Goal: Task Accomplishment & Management: Manage account settings

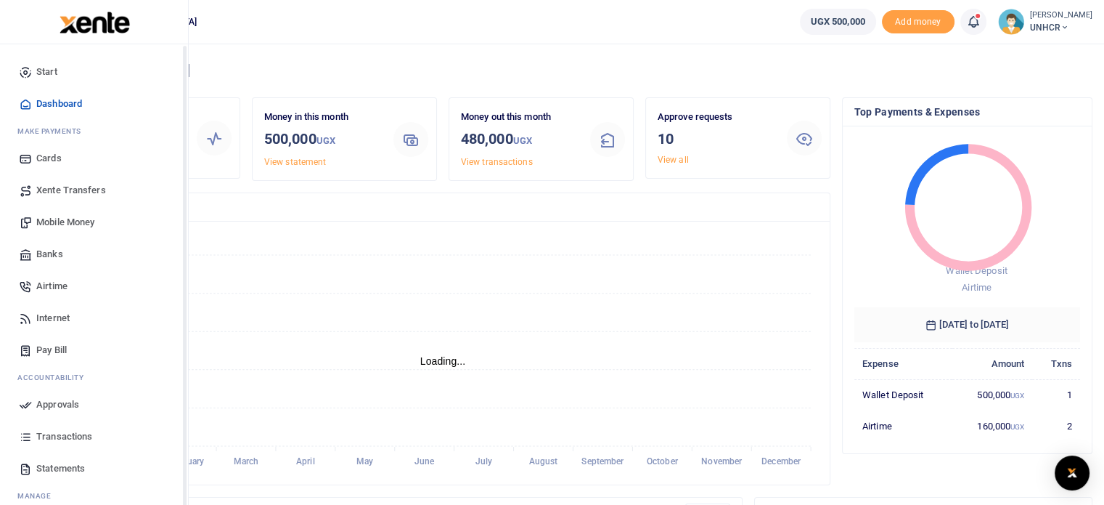
scroll to position [12, 12]
click at [61, 409] on span "Approvals" at bounding box center [57, 404] width 43 height 15
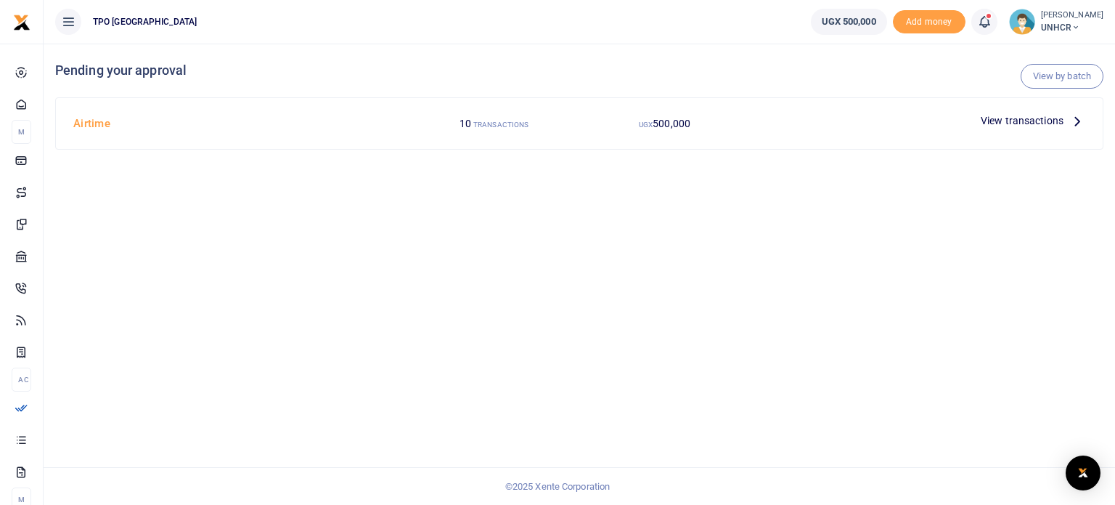
click at [1065, 119] on p "View transactions" at bounding box center [1033, 121] width 105 height 16
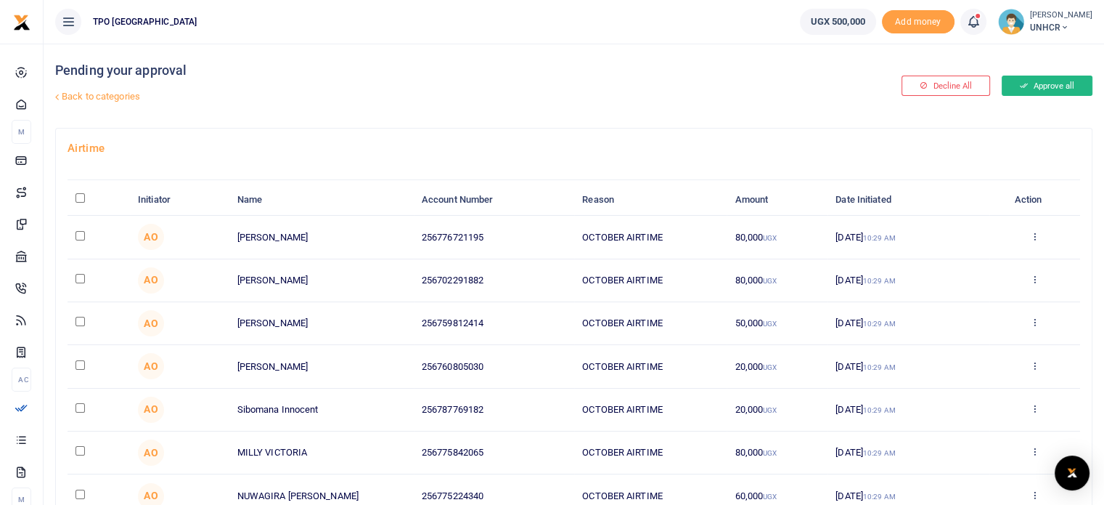
click at [1057, 84] on button "Approve all" at bounding box center [1047, 86] width 91 height 20
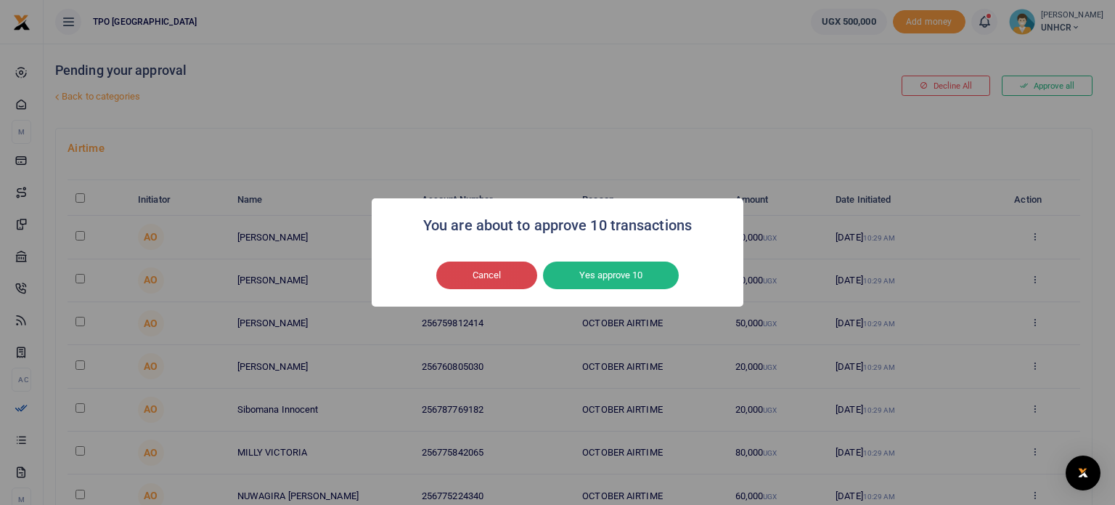
click at [521, 272] on button "Cancel" at bounding box center [486, 275] width 101 height 28
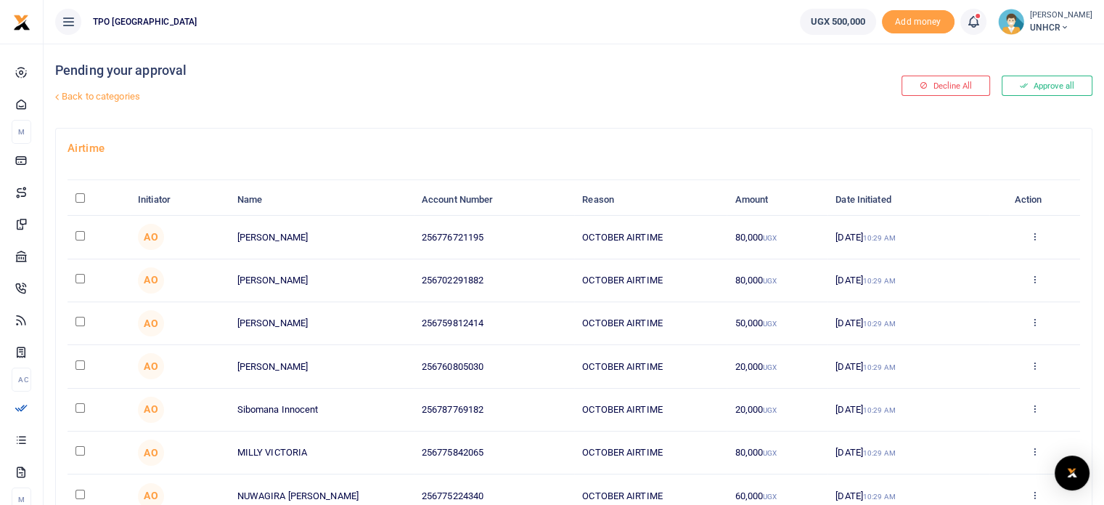
click at [82, 195] on input "\a \a : activate to sort column descending" at bounding box center [80, 197] width 9 height 9
checkbox input "true"
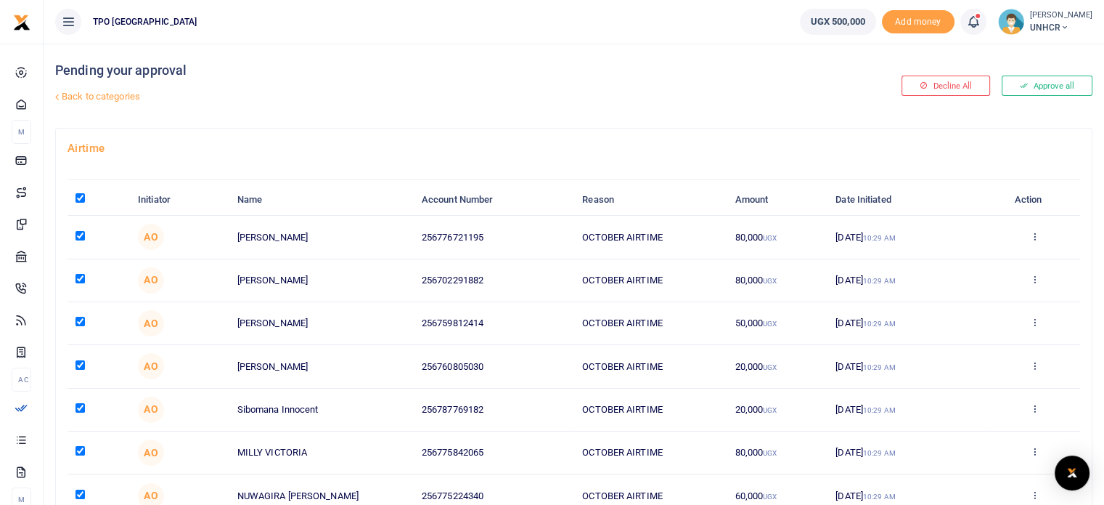
checkbox input "true"
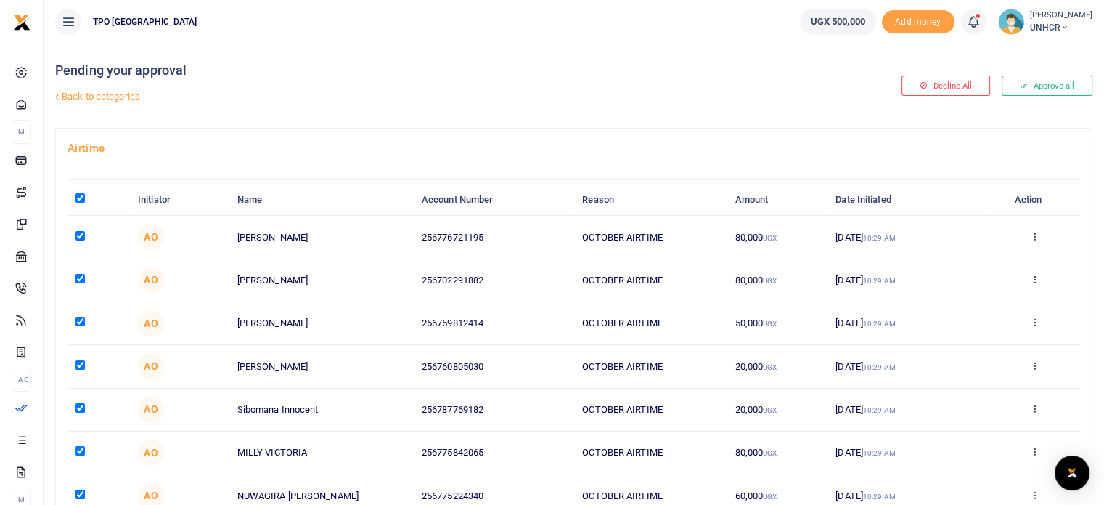
checkbox input "true"
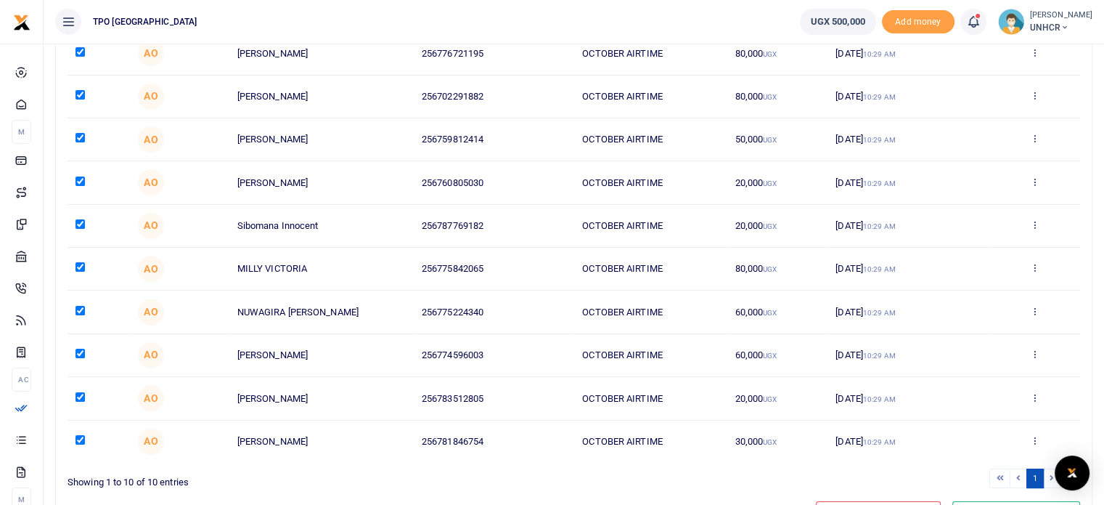
scroll to position [259, 0]
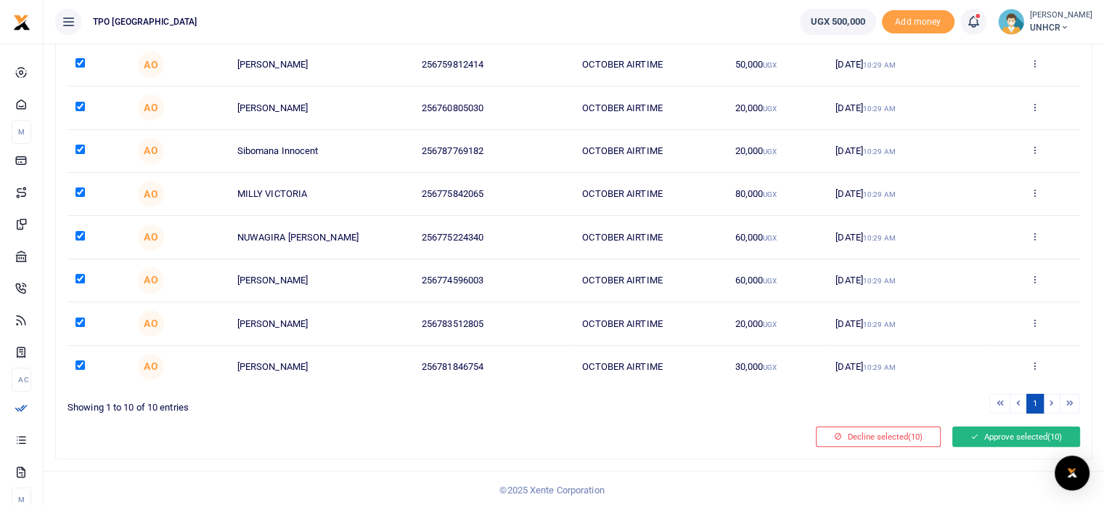
click at [1005, 430] on button "Approve selected (10)" at bounding box center [1017, 436] width 128 height 20
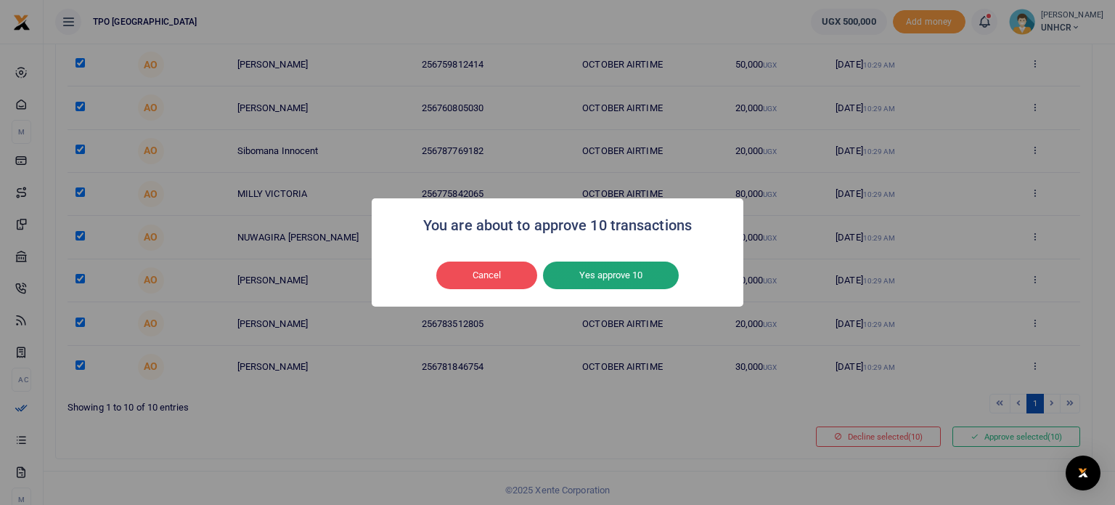
click at [635, 272] on button "Yes approve 10" at bounding box center [611, 275] width 136 height 28
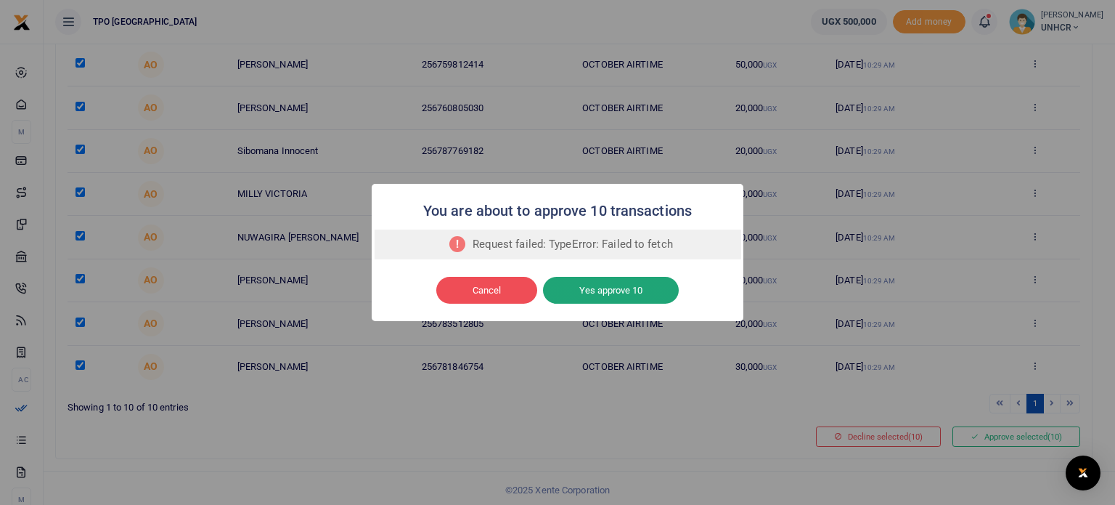
click at [635, 285] on button "Yes approve 10" at bounding box center [611, 291] width 136 height 28
click at [503, 287] on button "Cancel" at bounding box center [486, 291] width 101 height 28
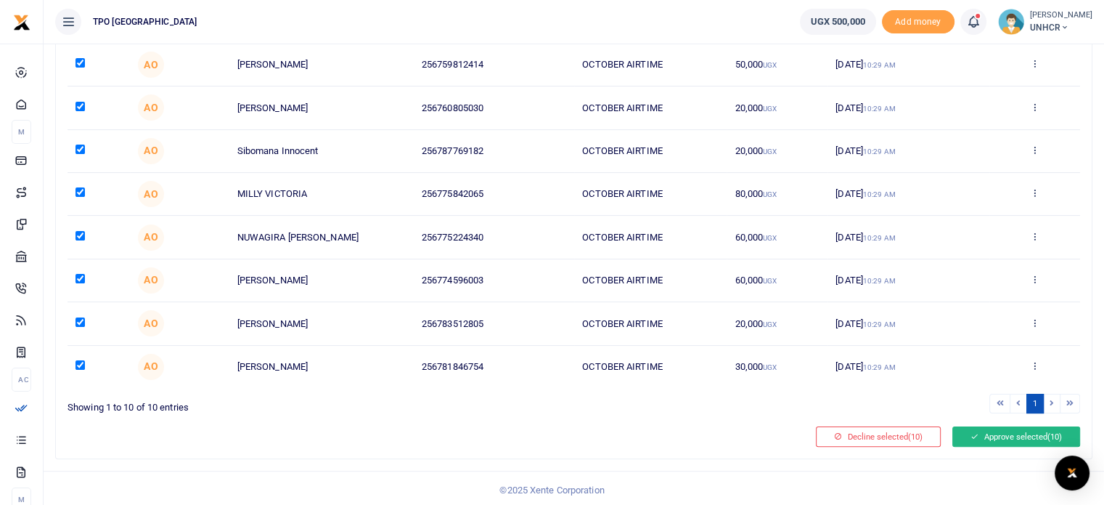
click at [982, 435] on button "Approve selected (10)" at bounding box center [1017, 436] width 128 height 20
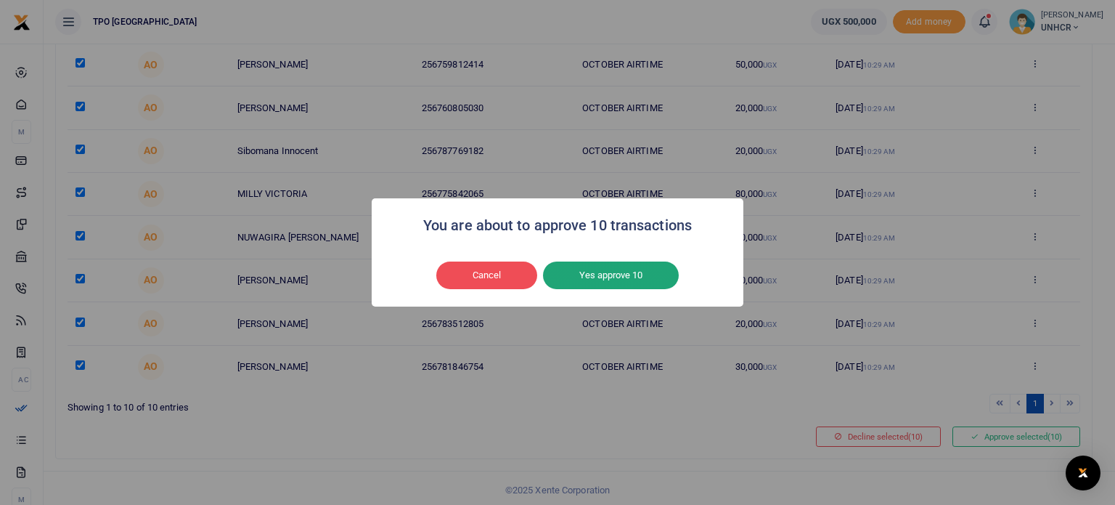
click at [601, 279] on button "Yes approve 10" at bounding box center [611, 275] width 136 height 28
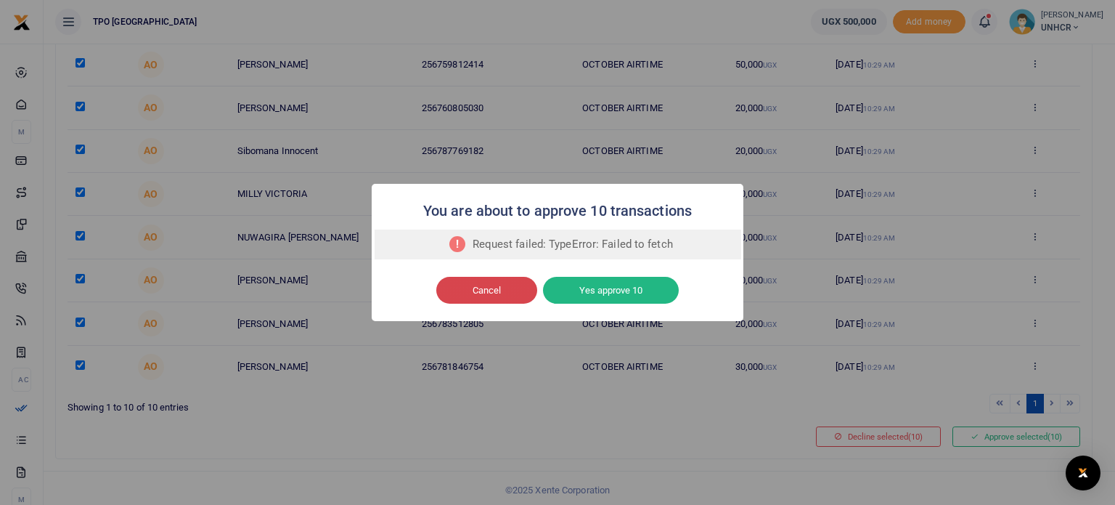
click at [511, 285] on button "Cancel" at bounding box center [486, 291] width 101 height 28
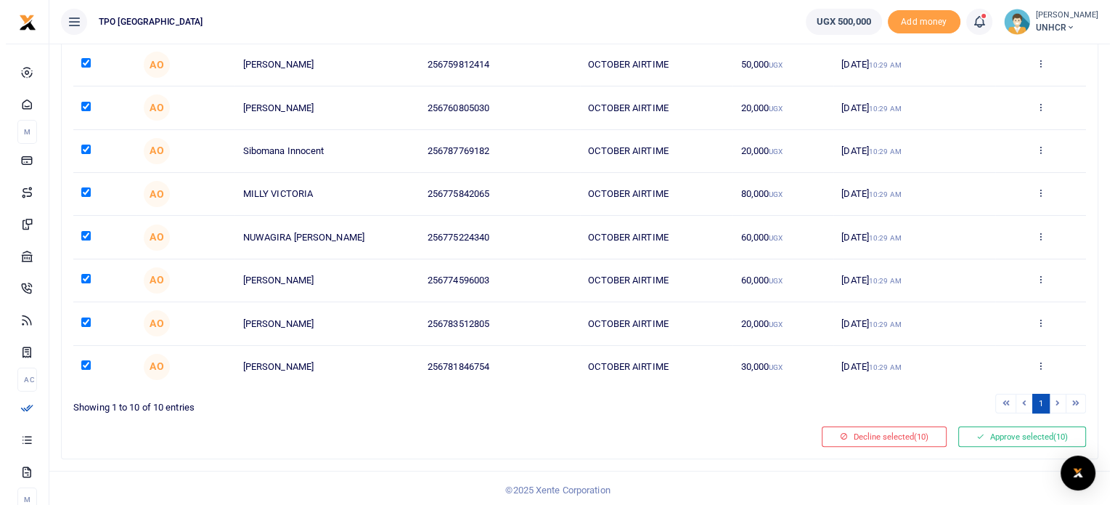
scroll to position [0, 0]
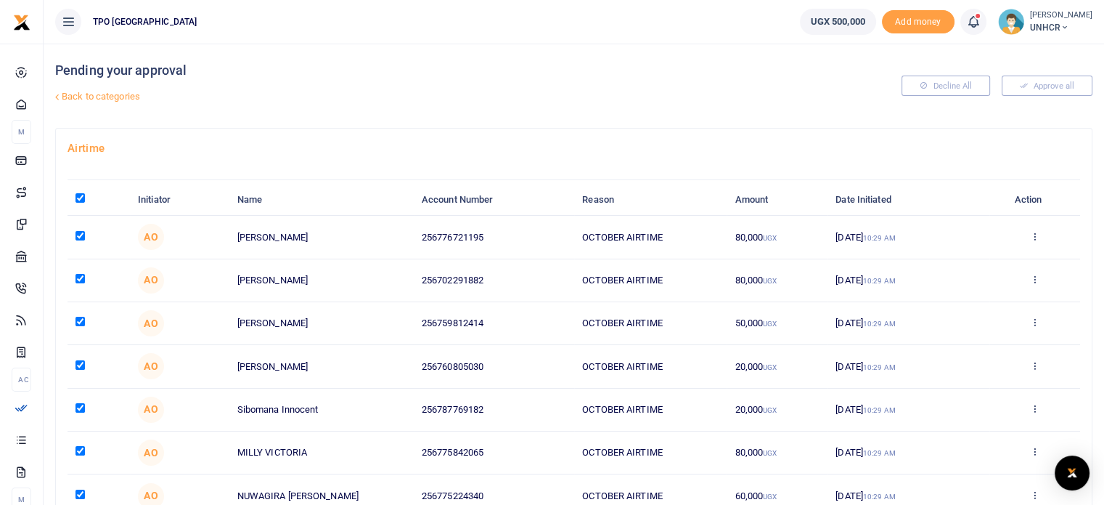
click at [74, 200] on th "\a \a : activate to sort column descending" at bounding box center [99, 199] width 62 height 31
click at [81, 198] on input "\a \a : activate to sort column descending" at bounding box center [80, 197] width 9 height 9
checkbox input "false"
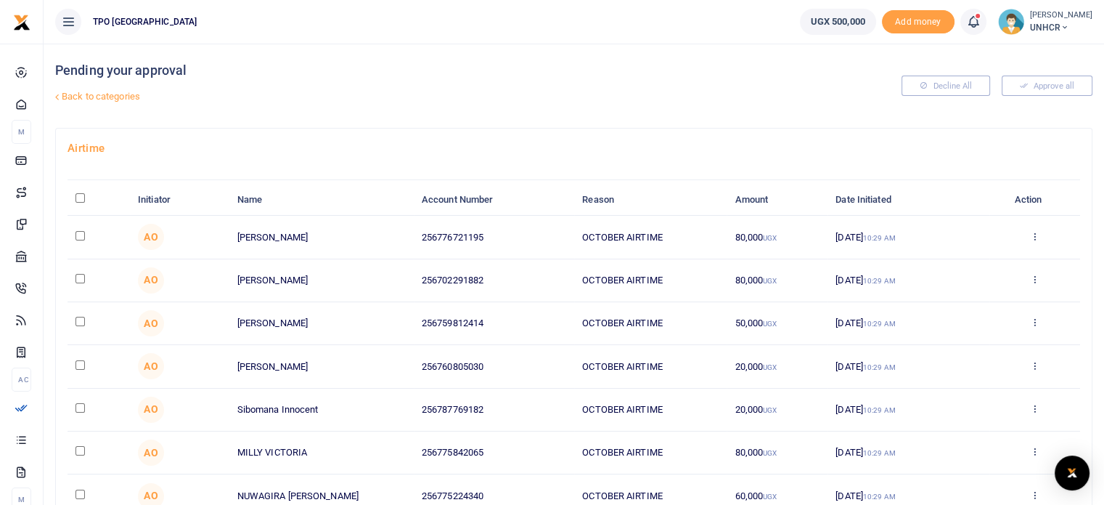
checkbox input "false"
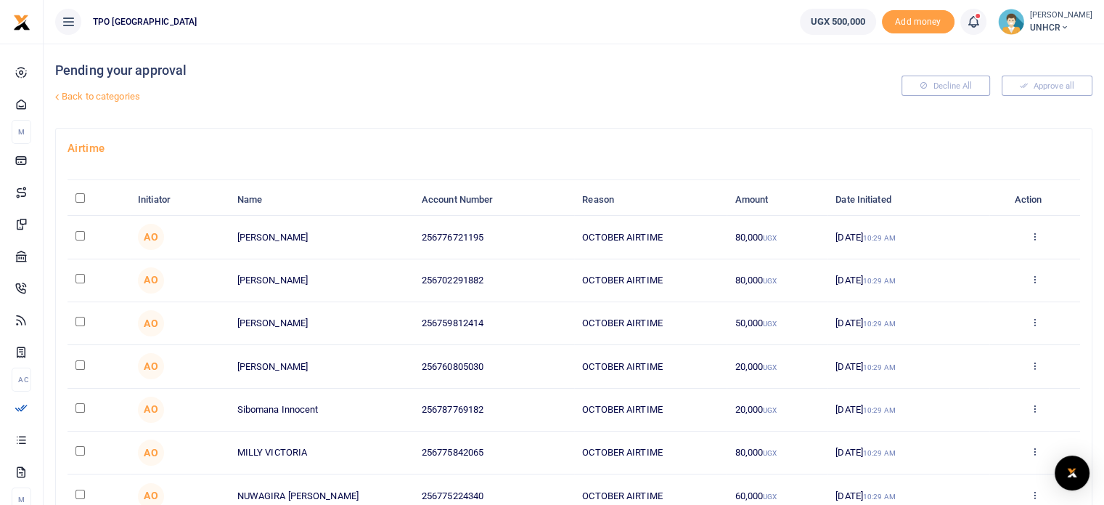
checkbox input "false"
click at [1040, 84] on button "Approve all" at bounding box center [1047, 86] width 91 height 20
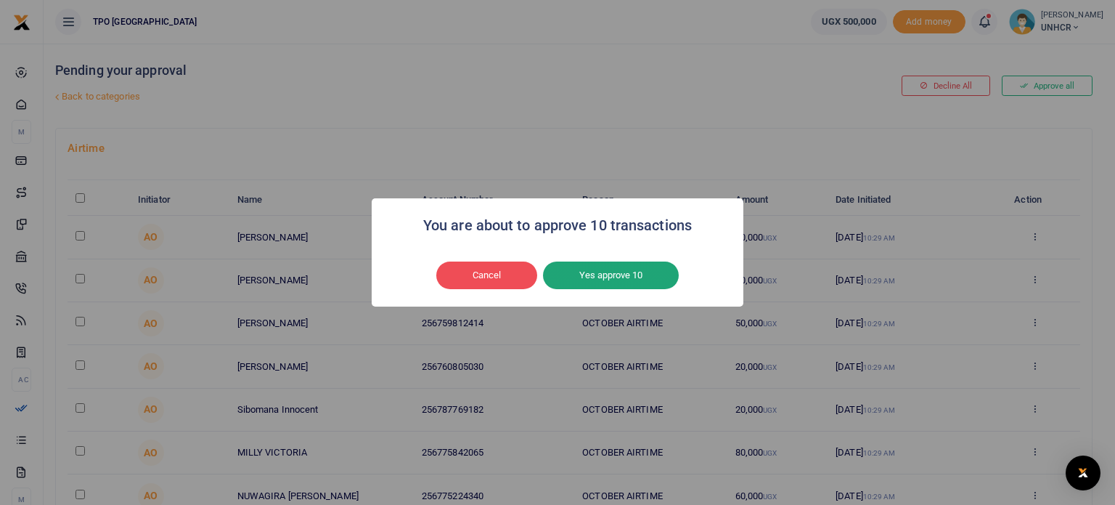
click at [630, 264] on button "Yes approve 10" at bounding box center [611, 275] width 136 height 28
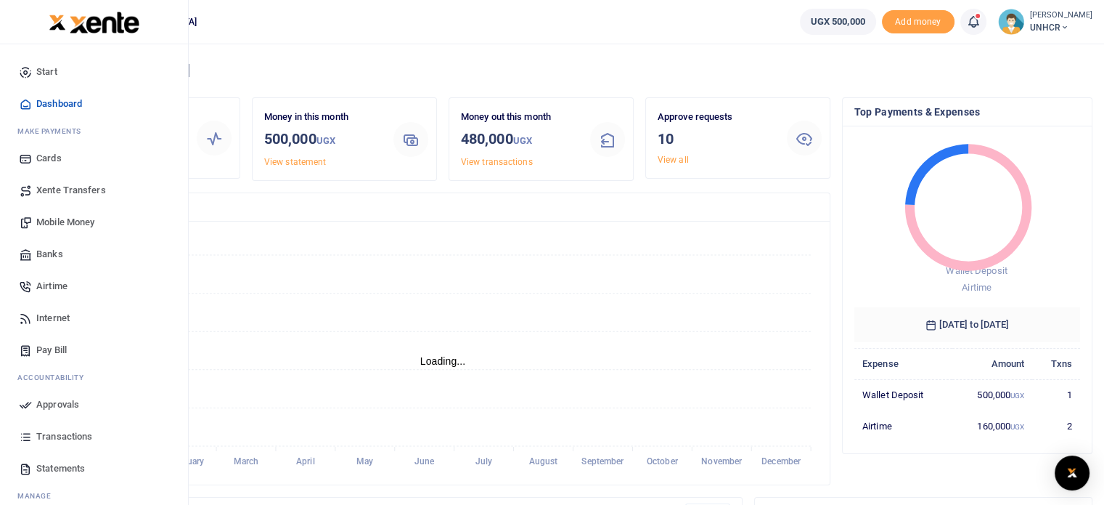
scroll to position [12, 12]
click at [59, 405] on span "Approvals" at bounding box center [57, 404] width 43 height 15
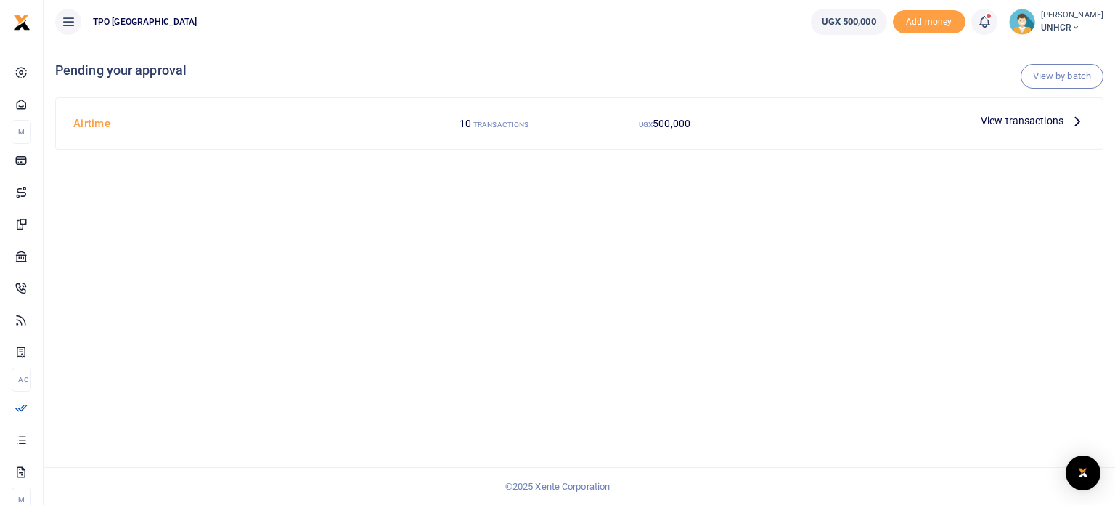
click at [1025, 118] on span "View transactions" at bounding box center [1022, 121] width 83 height 16
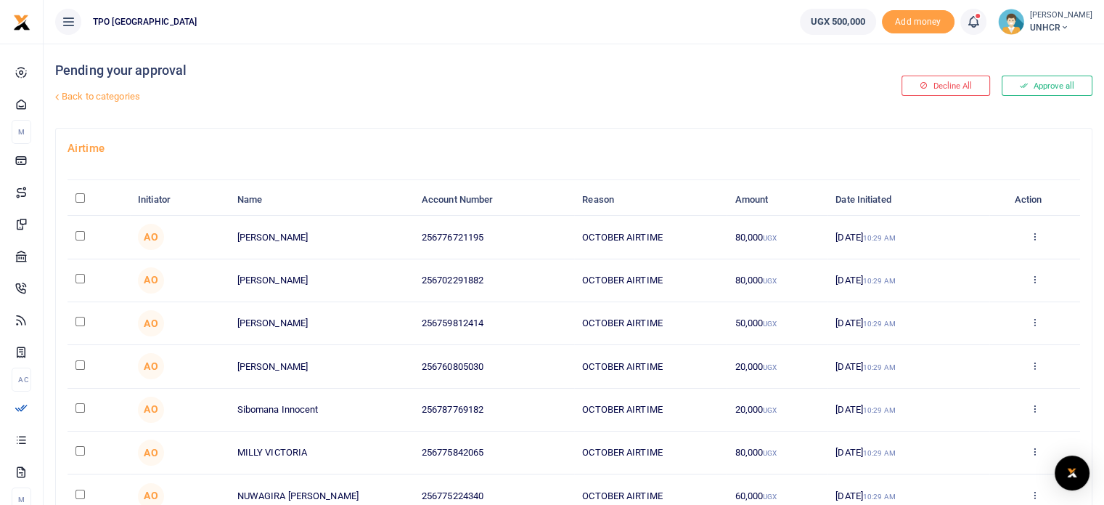
click at [1054, 81] on button "Approve all" at bounding box center [1047, 86] width 91 height 20
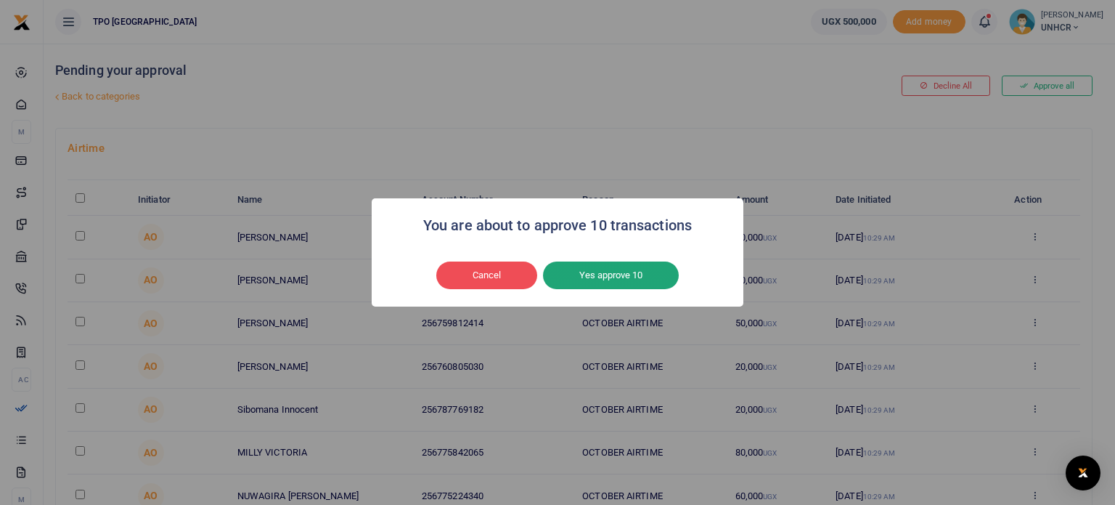
click at [611, 276] on button "Yes approve 10" at bounding box center [611, 275] width 136 height 28
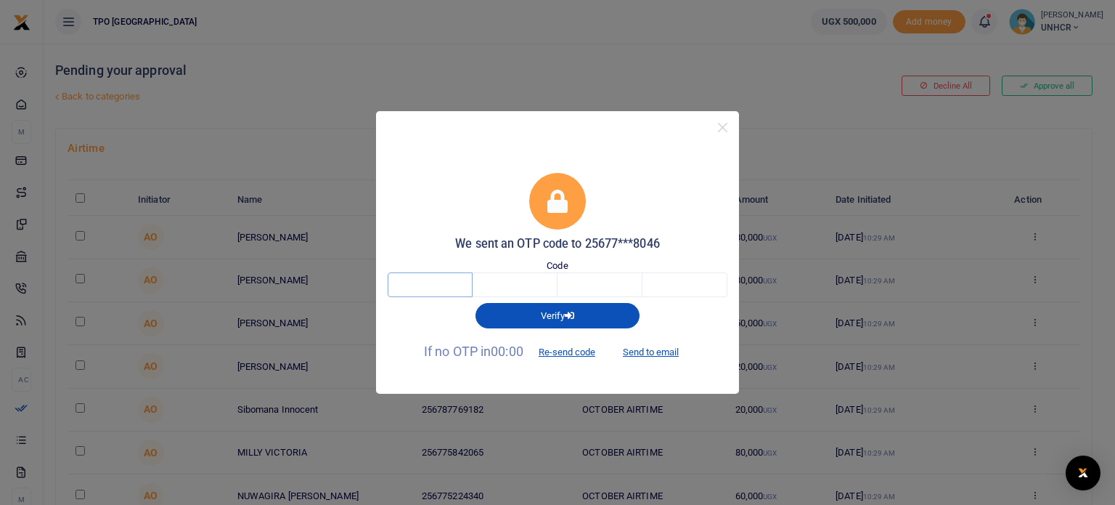
click at [462, 286] on input "text" at bounding box center [430, 284] width 85 height 25
